Goal: Task Accomplishment & Management: Complete application form

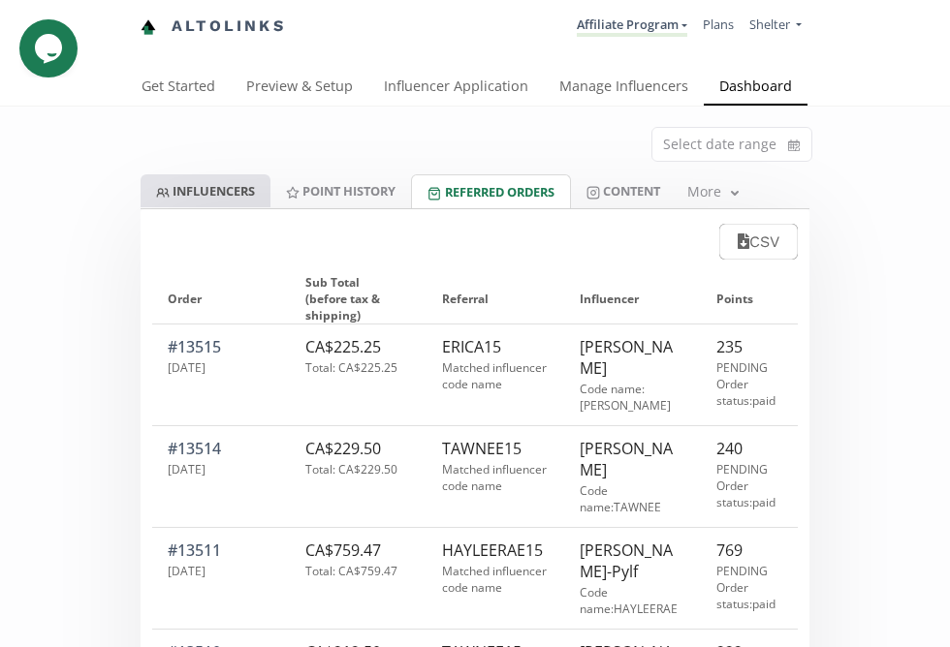
click at [220, 194] on link "INFLUENCERS" at bounding box center [206, 190] width 130 height 33
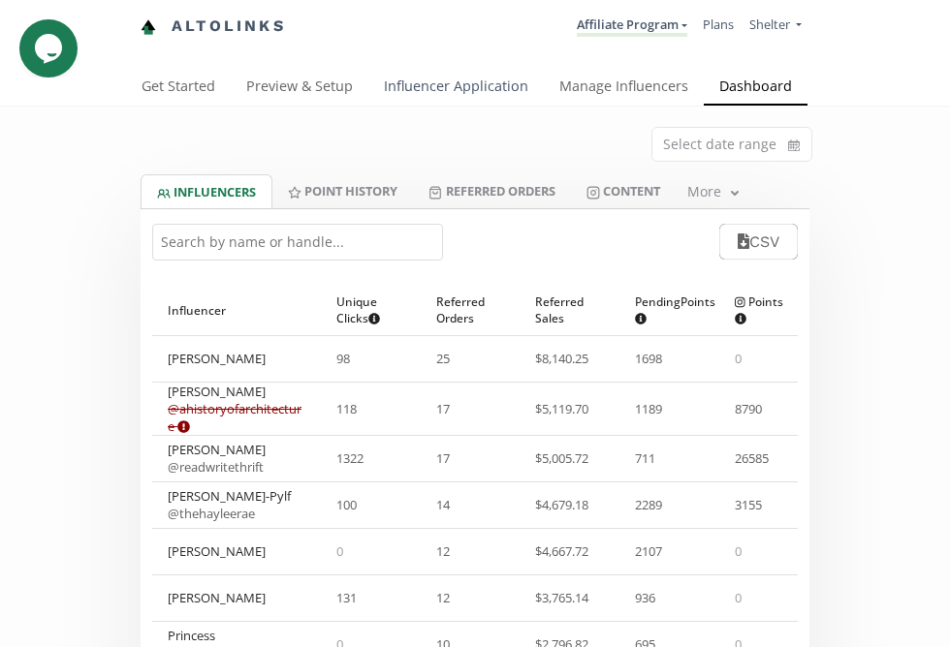
click at [508, 78] on link "Influencer Application" at bounding box center [455, 88] width 175 height 39
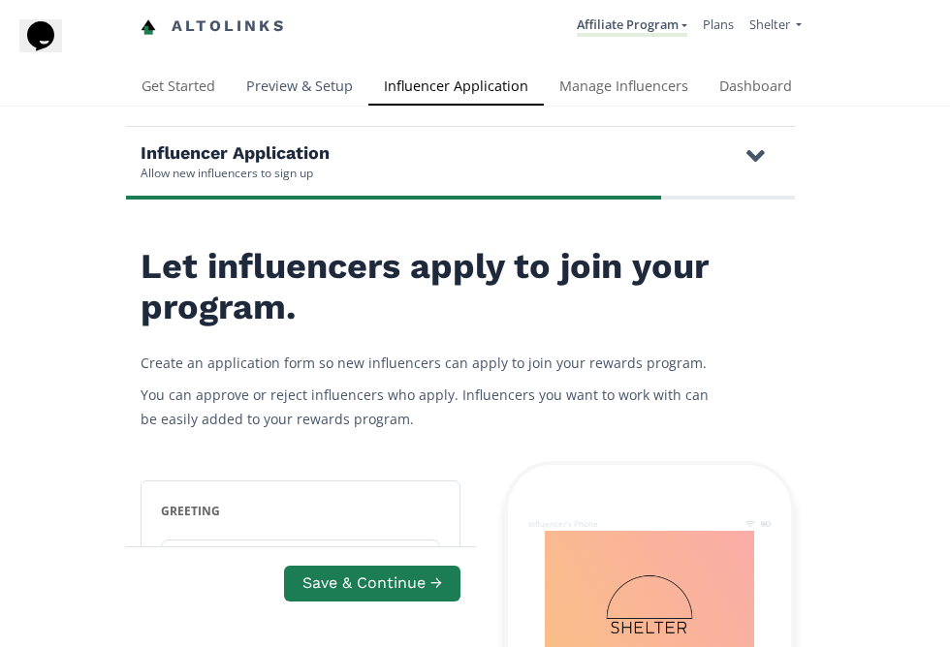
click at [305, 86] on link "Preview & Setup" at bounding box center [300, 88] width 138 height 39
